Goal: Navigation & Orientation: Find specific page/section

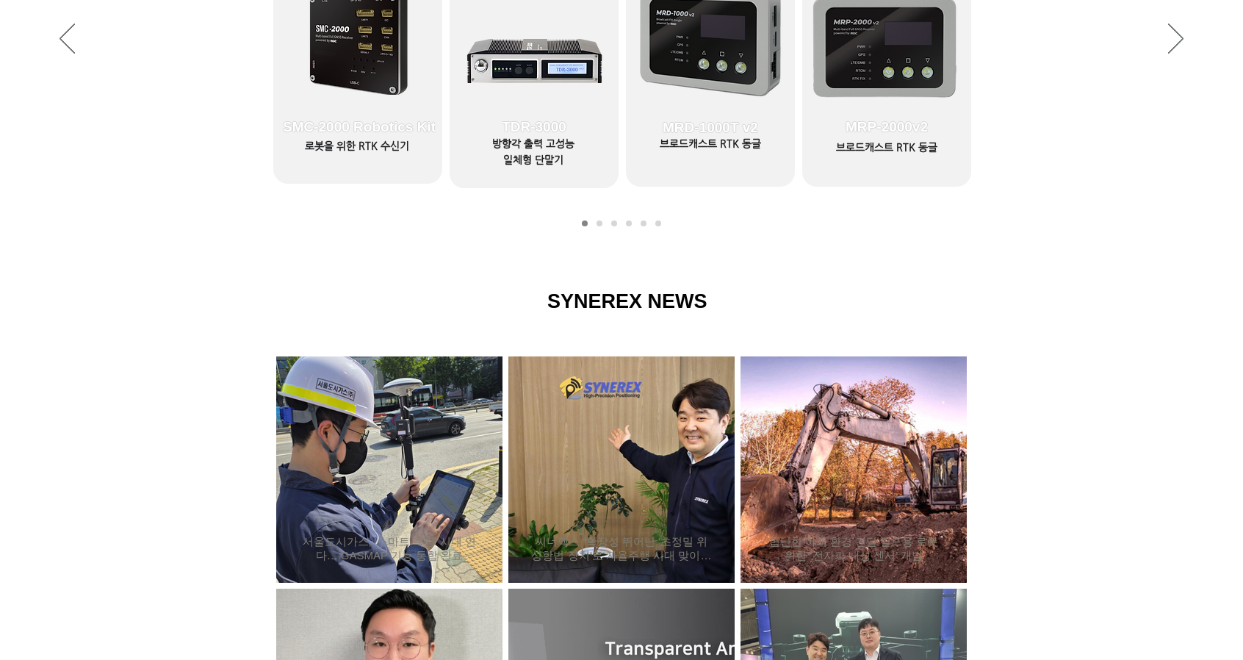
click at [458, 60] on div "LimX Dinamics" at bounding box center [621, 330] width 1243 height 660
click at [447, 66] on icon "사이트로 돌아가기" at bounding box center [449, 64] width 14 height 14
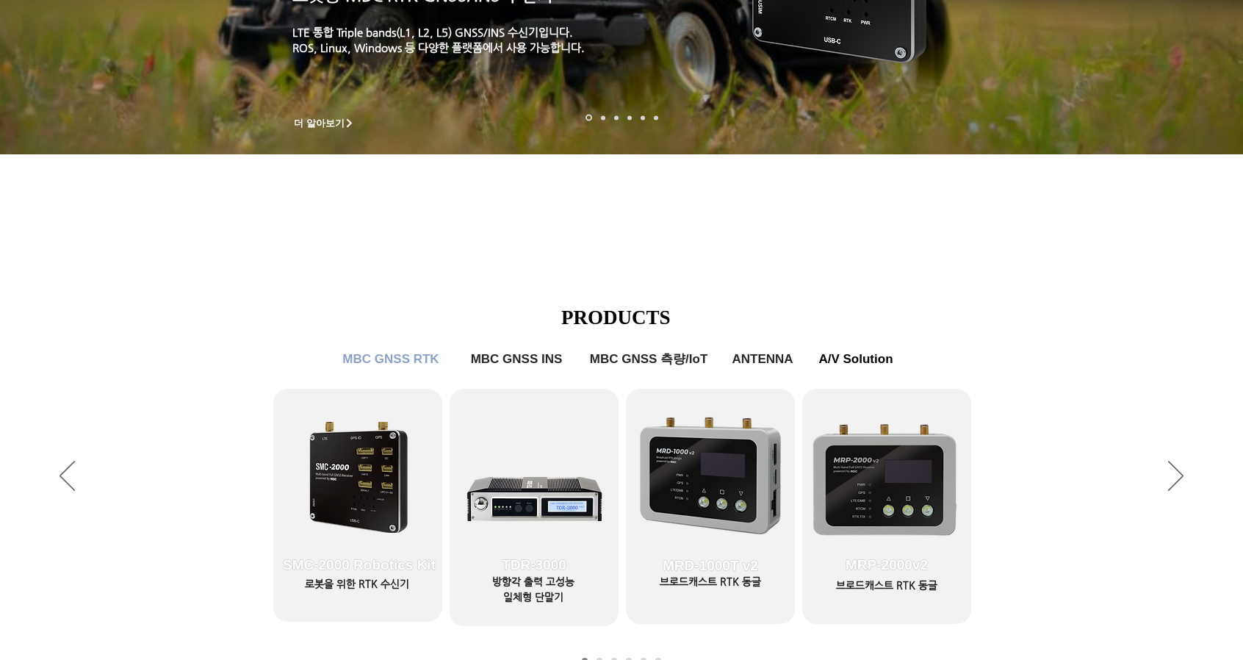
scroll to position [401, 0]
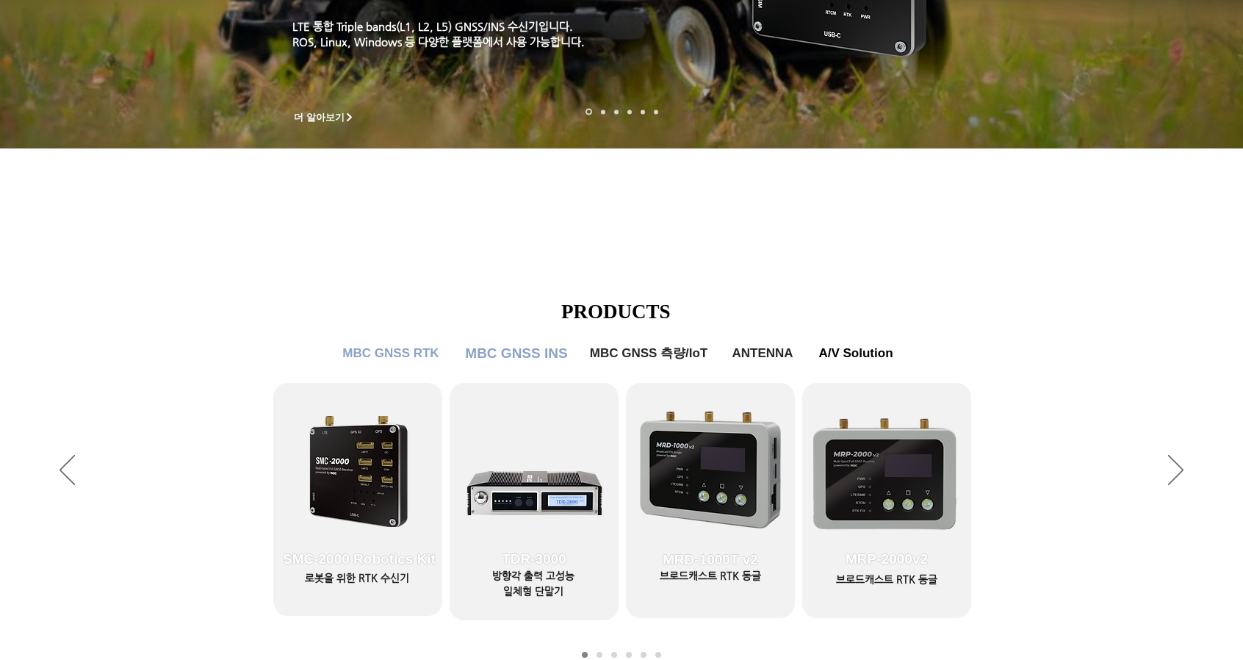
click at [519, 361] on span "MBC GNSS INS" at bounding box center [516, 353] width 102 height 16
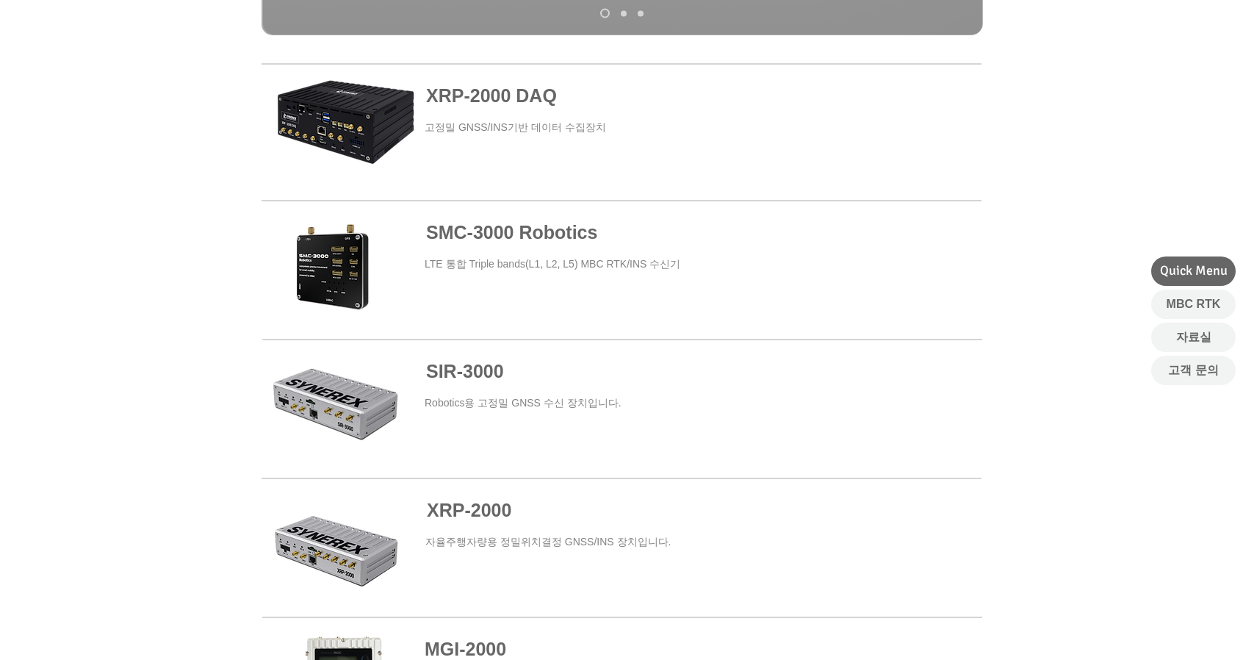
scroll to position [546, 0]
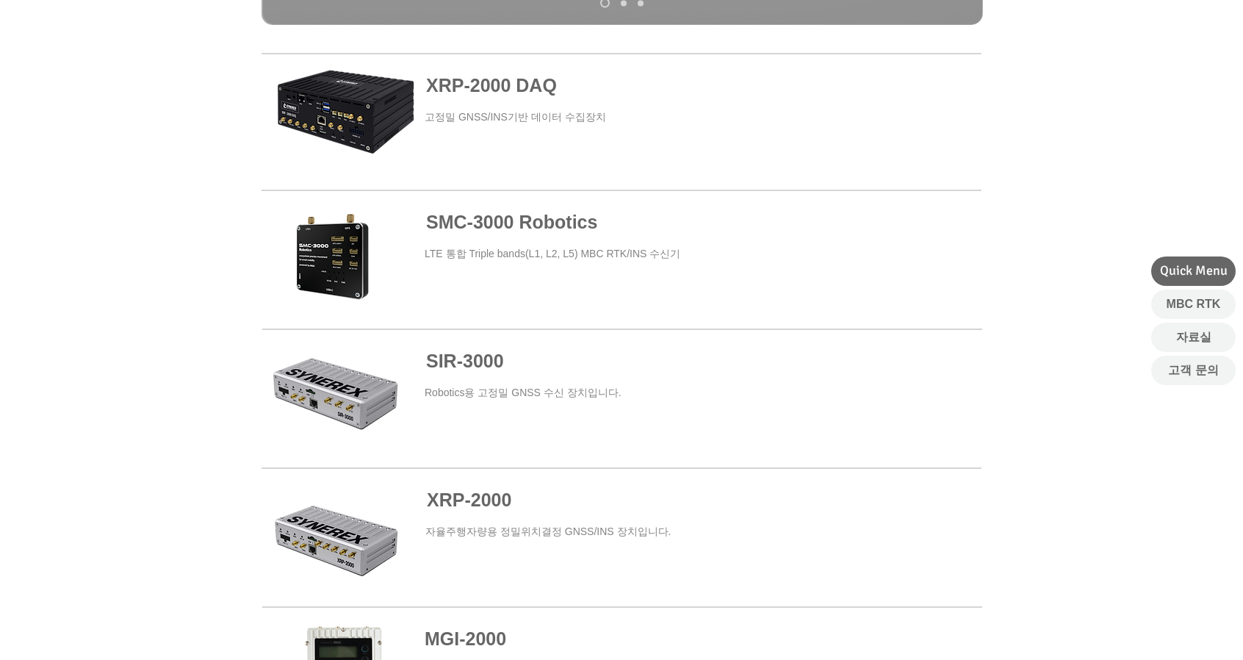
click at [512, 220] on span "SMC-3000 Robotics" at bounding box center [511, 222] width 171 height 21
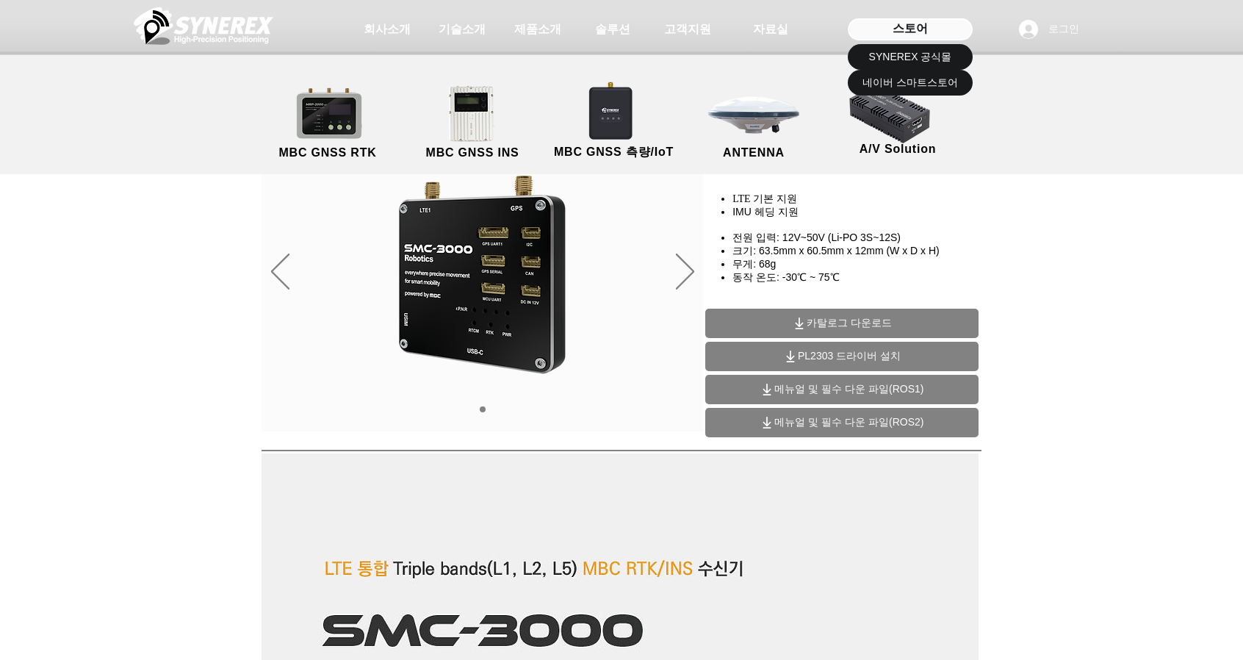
click at [946, 21] on div "스토어" at bounding box center [910, 29] width 125 height 22
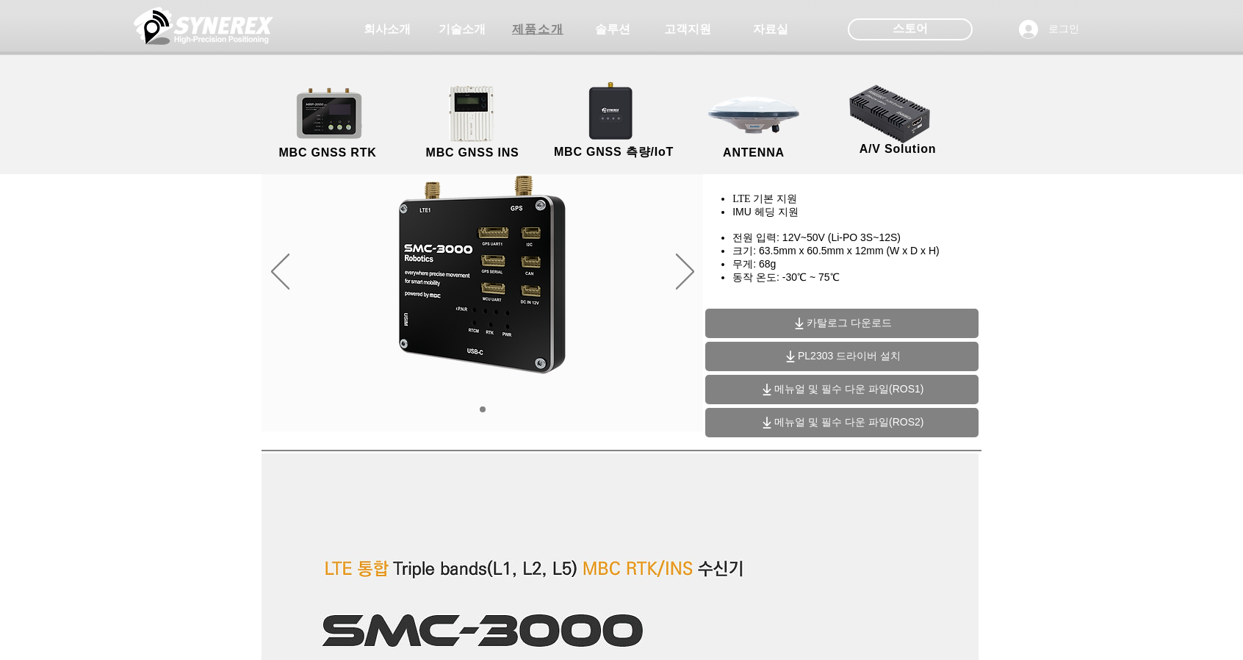
click at [551, 32] on span "제품소개" at bounding box center [537, 29] width 51 height 15
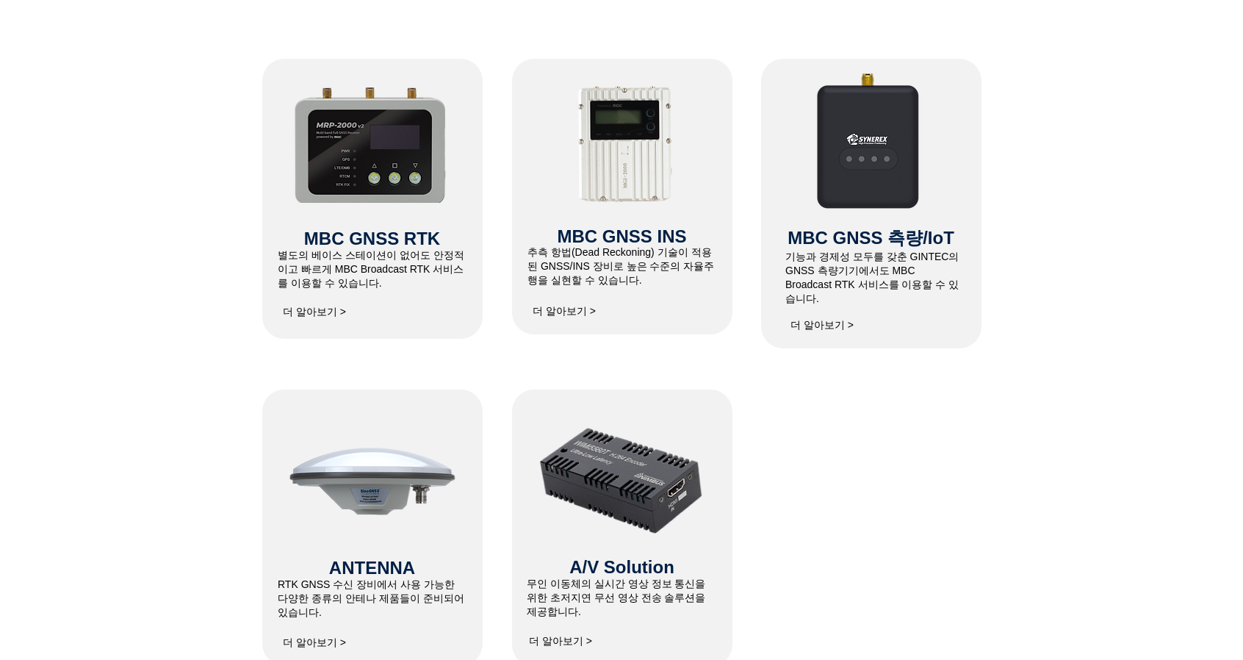
scroll to position [658, 0]
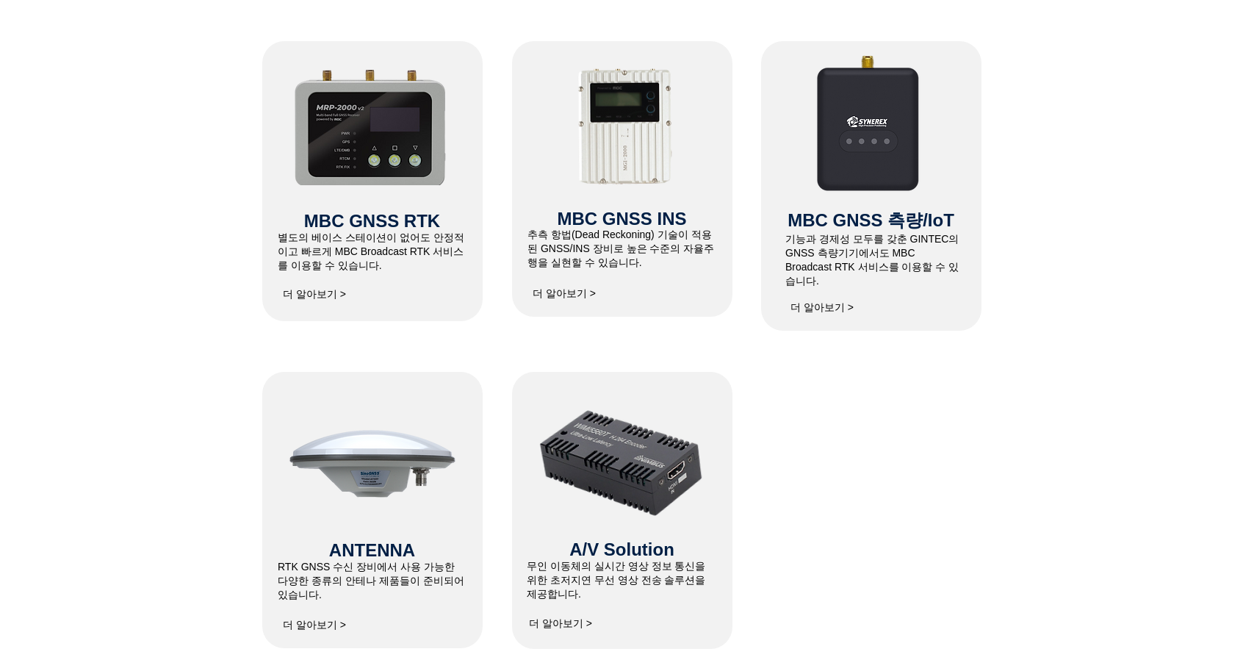
click at [841, 223] on span "MBC GNSS 측량/IoT" at bounding box center [871, 220] width 167 height 20
click at [855, 162] on img at bounding box center [871, 122] width 204 height 176
click at [823, 303] on span "더 알아보기 >" at bounding box center [821, 307] width 73 height 29
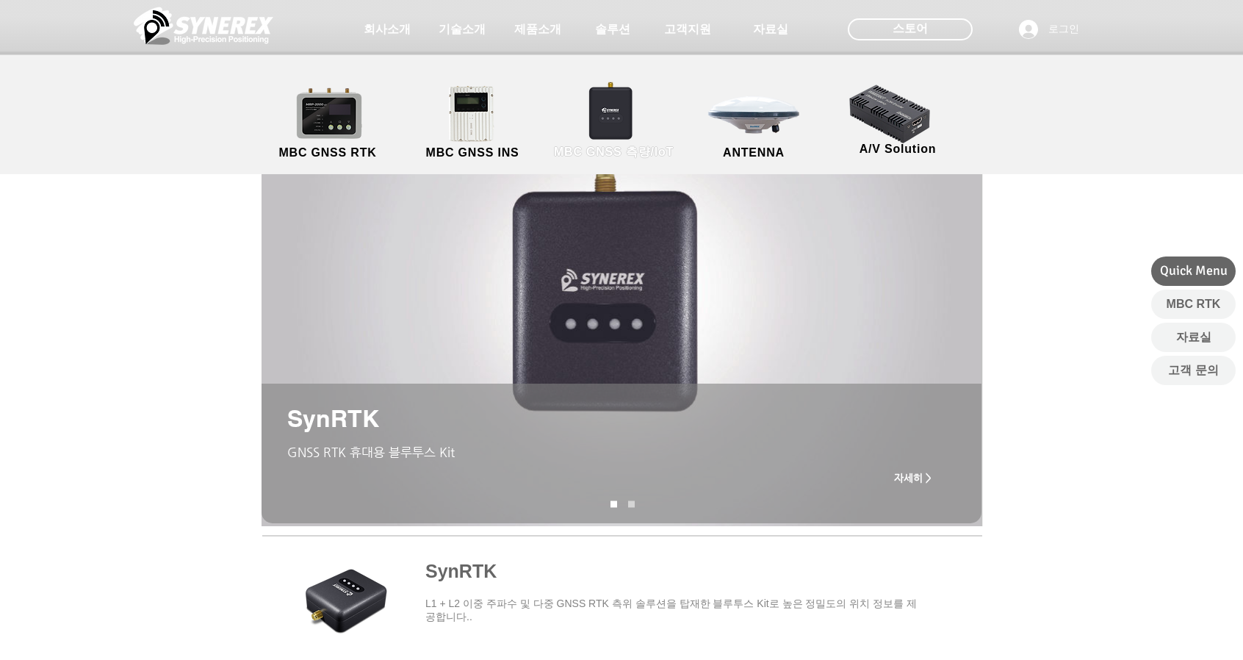
click at [616, 146] on span "MBC GNSS 측량/IoT" at bounding box center [614, 152] width 120 height 15
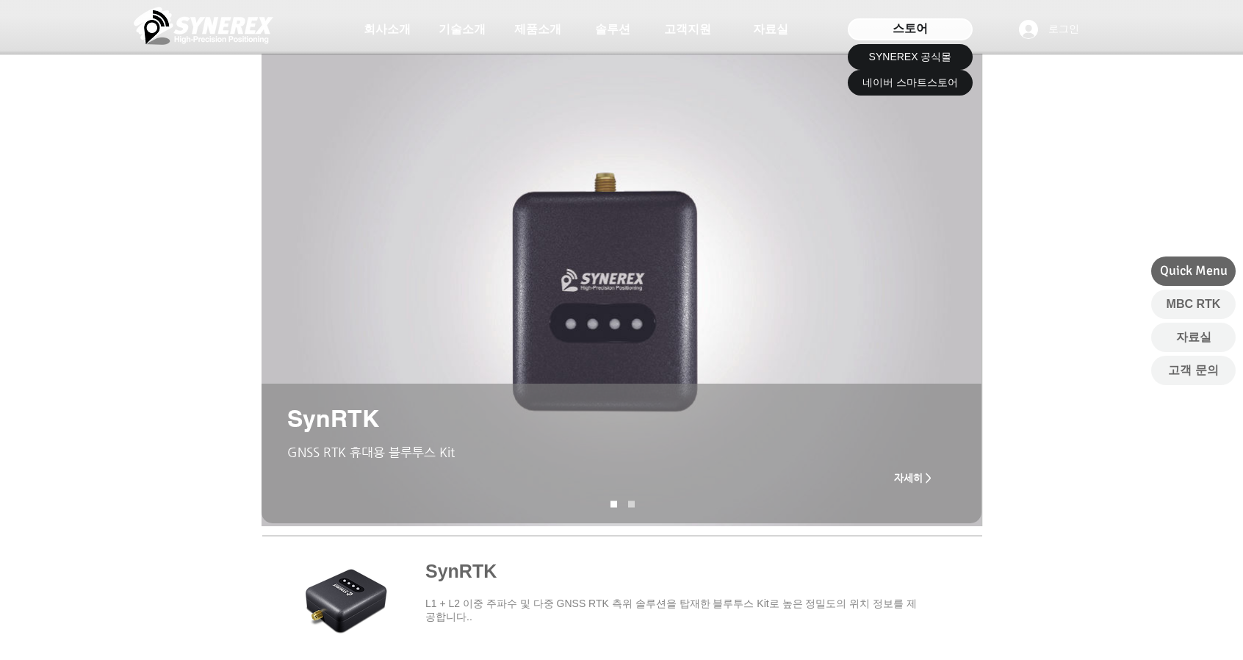
click at [932, 31] on div "스토어" at bounding box center [910, 29] width 125 height 22
click at [898, 63] on span "SYNEREX 공식몰" at bounding box center [910, 57] width 83 height 15
